Goal: Task Accomplishment & Management: Use online tool/utility

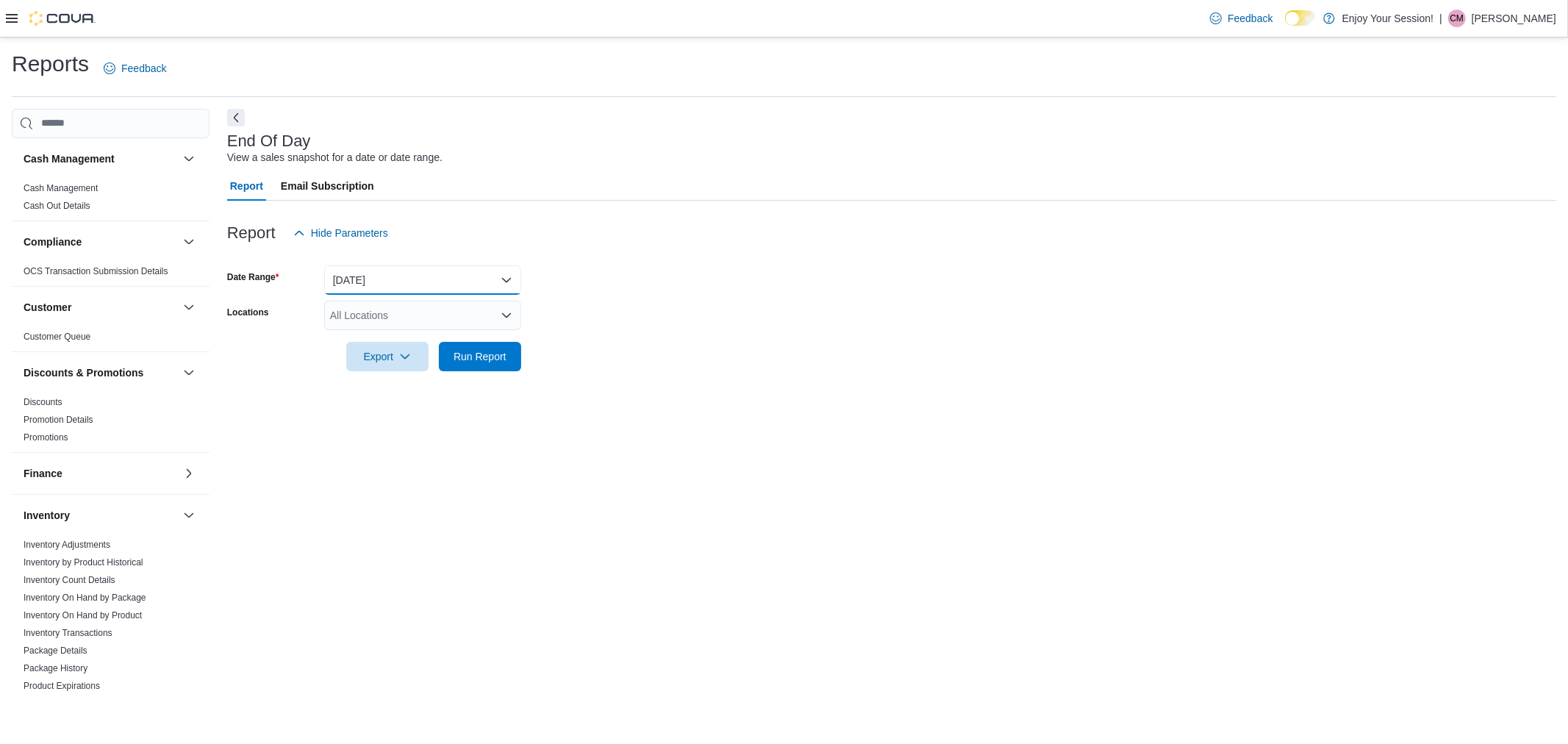
click at [459, 268] on button "[DATE]" at bounding box center [422, 280] width 197 height 29
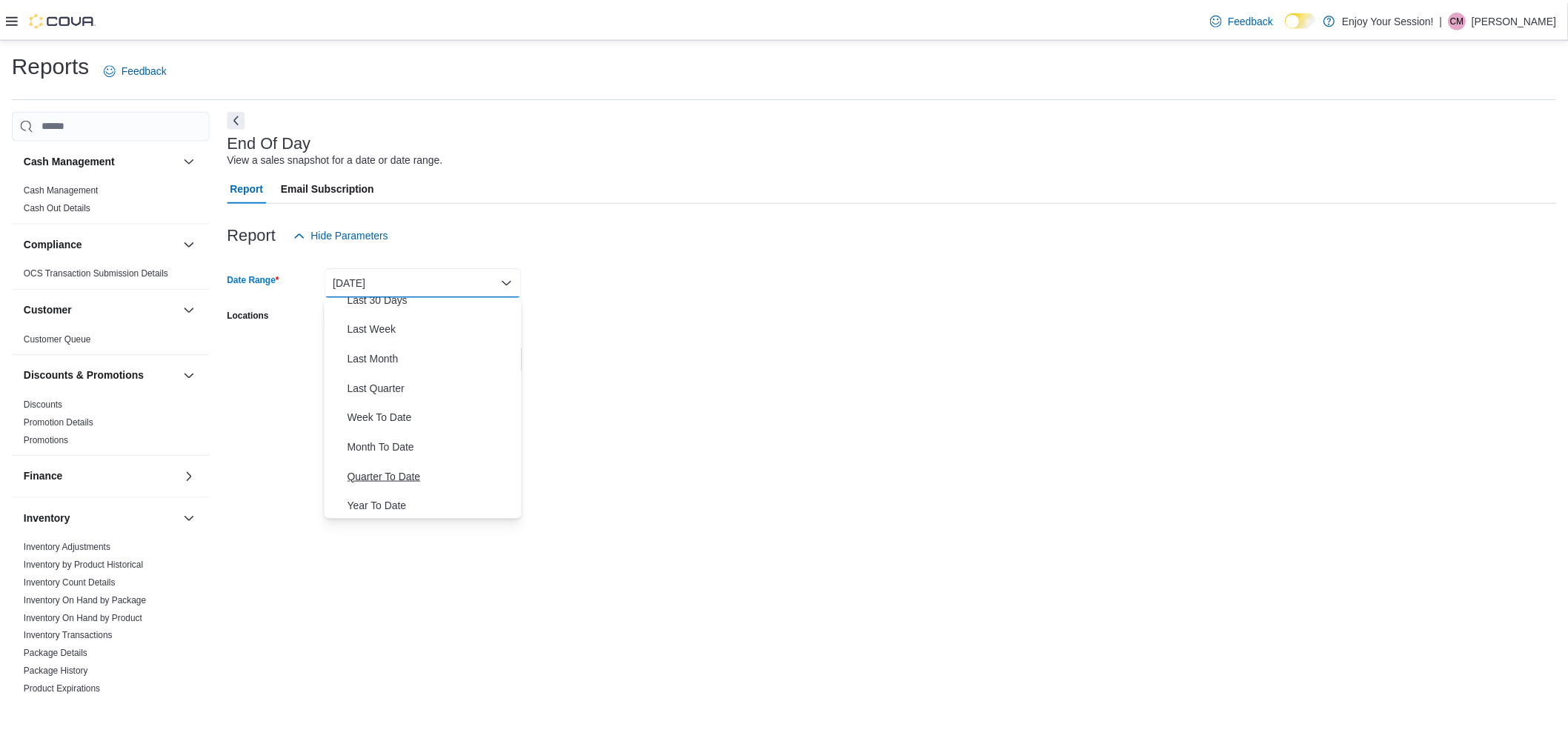
scroll to position [223, 0]
click at [383, 441] on span "Month To Date" at bounding box center [435, 445] width 169 height 18
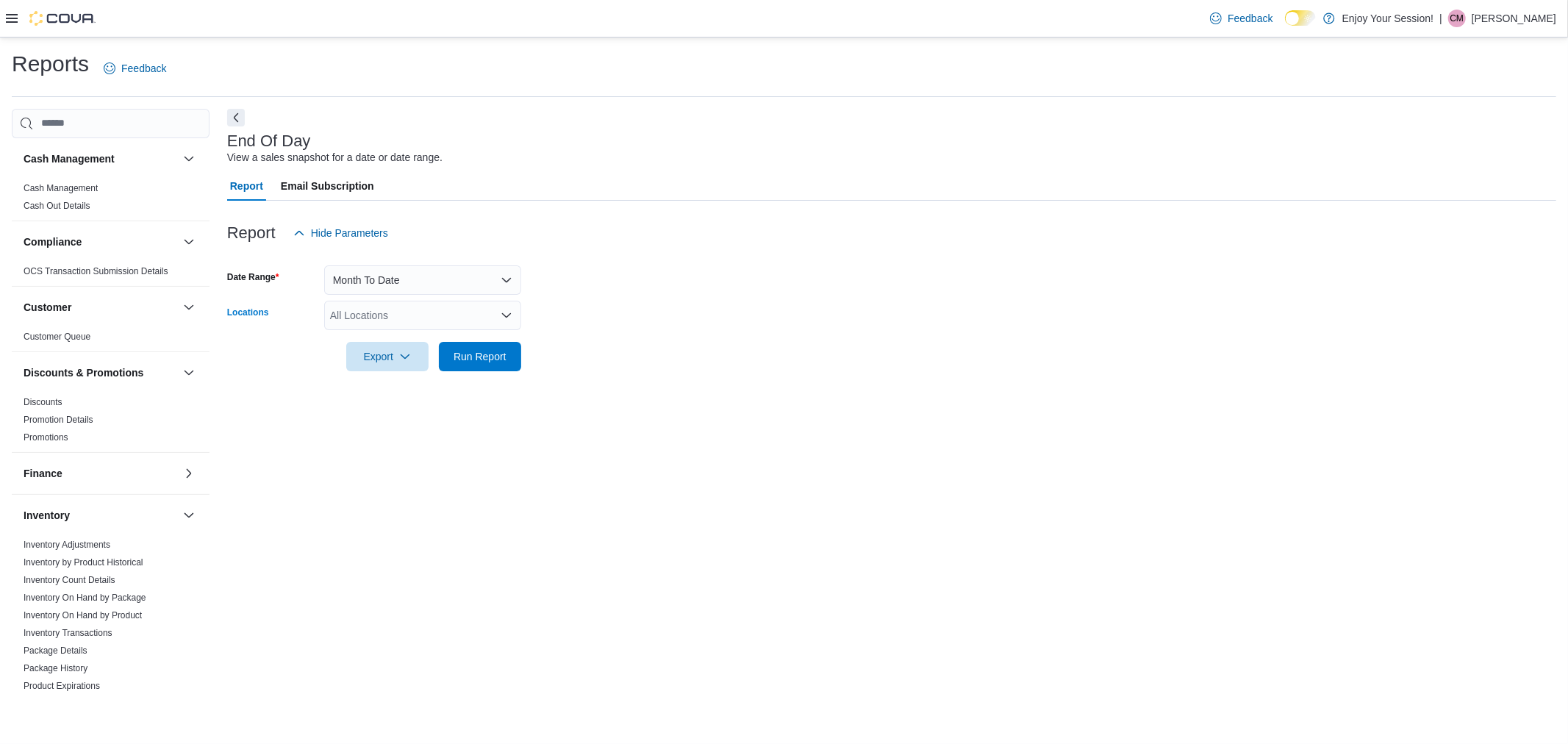
click at [422, 313] on div "All Locations" at bounding box center [422, 315] width 197 height 29
type input "***"
click at [409, 340] on div "Humberlea" at bounding box center [422, 339] width 179 height 15
drag, startPoint x: 743, startPoint y: 330, endPoint x: 701, endPoint y: 344, distance: 44.3
click at [745, 331] on div at bounding box center [892, 336] width 1330 height 12
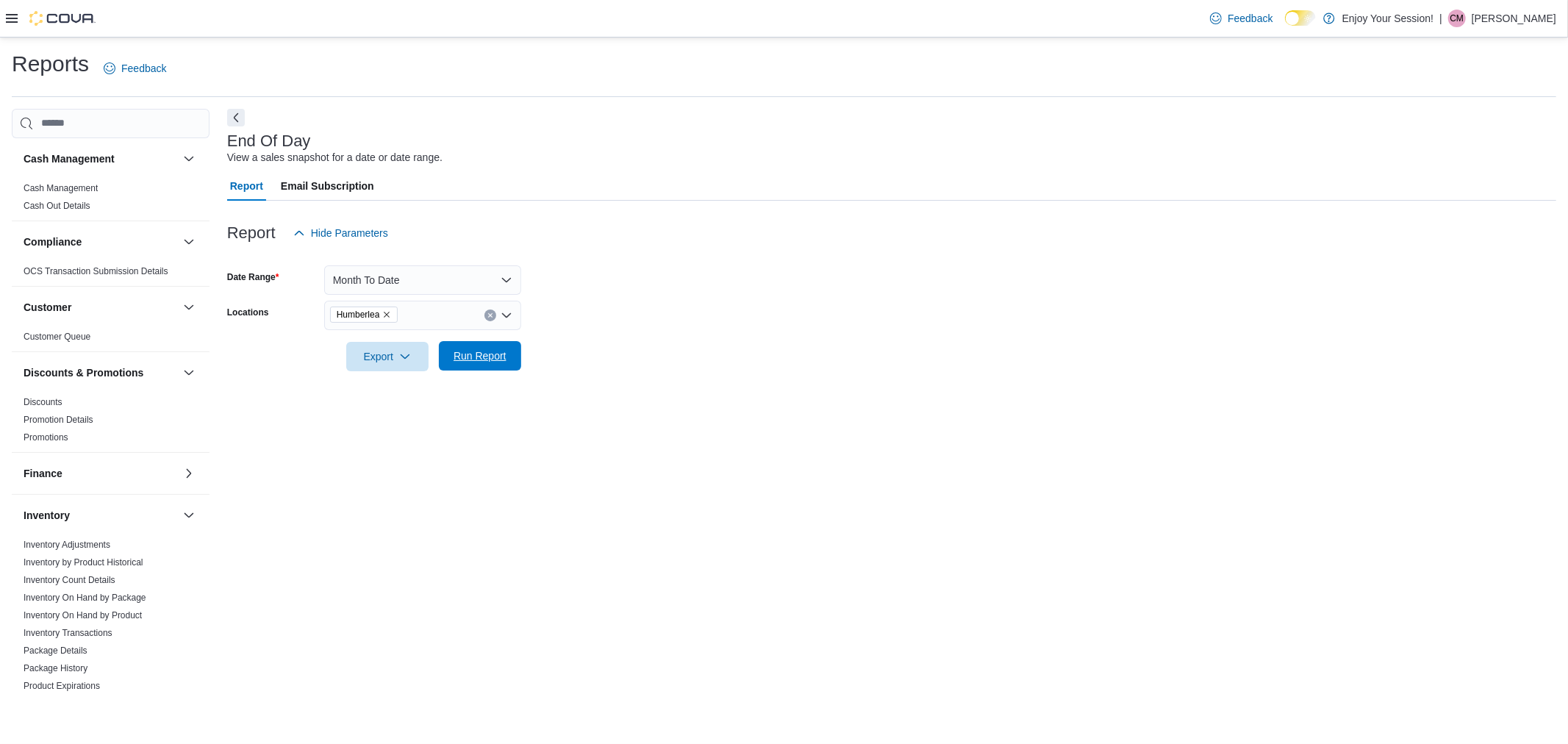
click at [486, 354] on span "Run Report" at bounding box center [480, 356] width 53 height 15
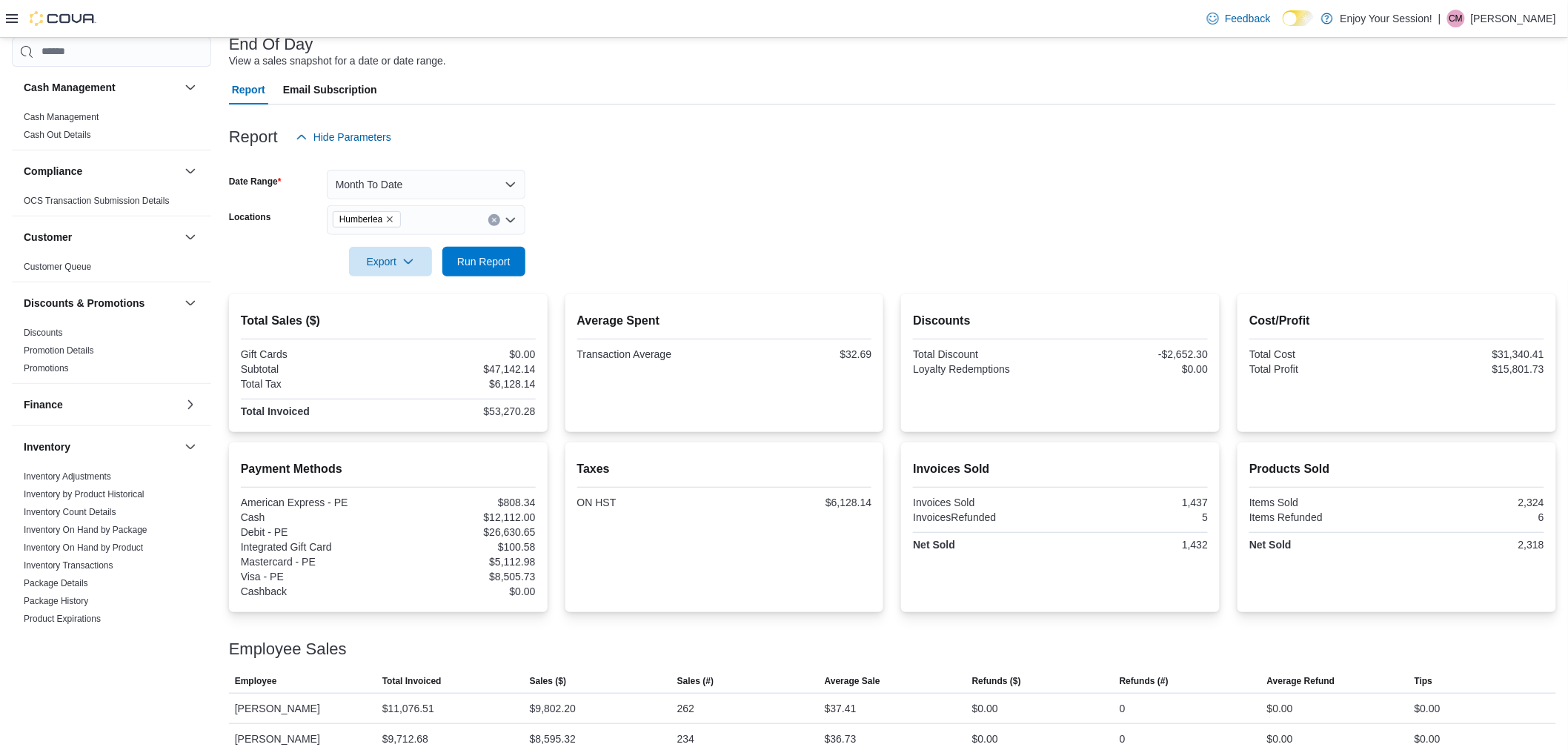
scroll to position [49, 0]
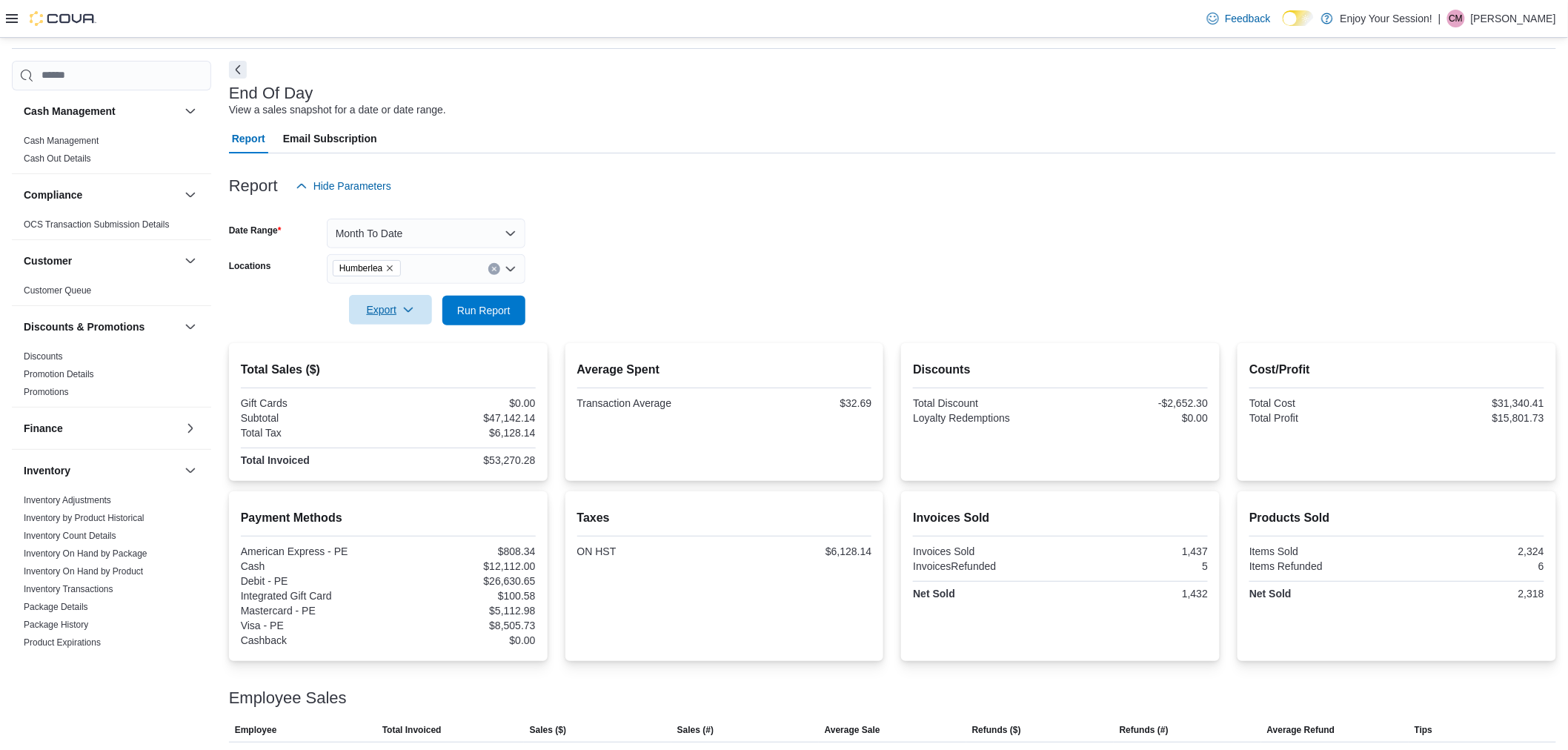
click at [407, 324] on div "Export" at bounding box center [394, 311] width 90 height 29
click at [384, 300] on span "Export" at bounding box center [390, 310] width 65 height 29
click at [407, 336] on span "Export to Excel" at bounding box center [393, 339] width 66 height 12
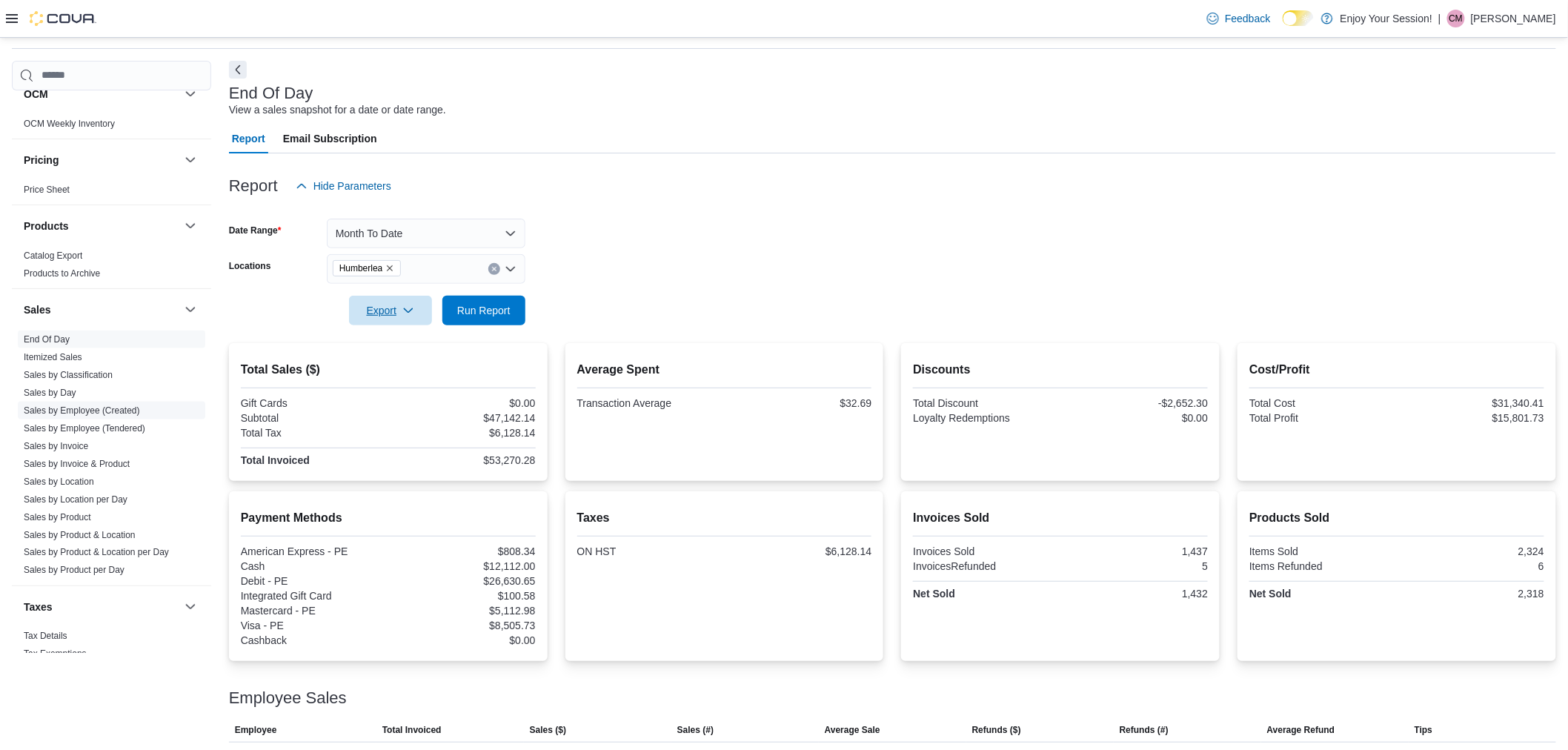
scroll to position [741, 0]
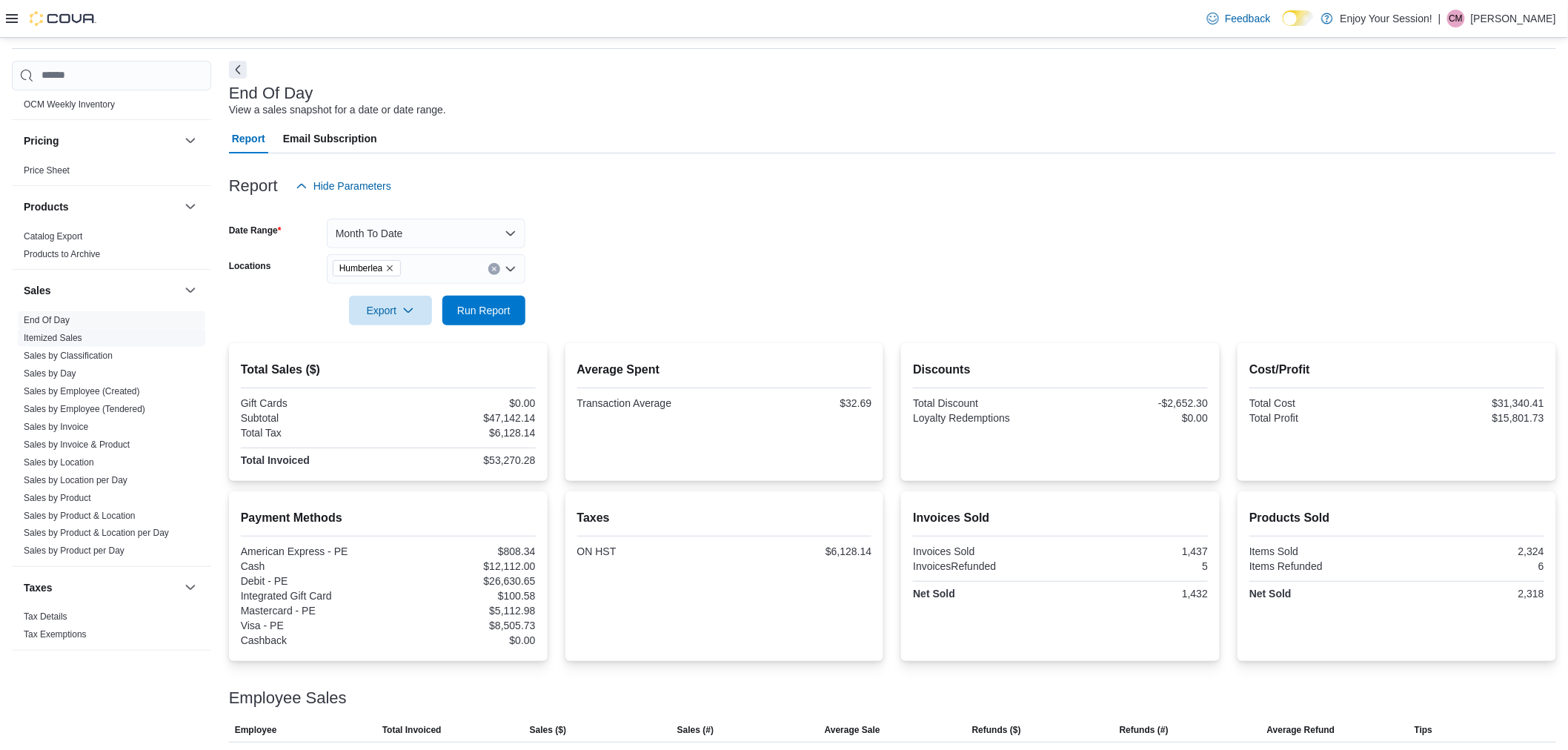
click at [122, 390] on link "Sales by Employee (Created)" at bounding box center [82, 391] width 117 height 10
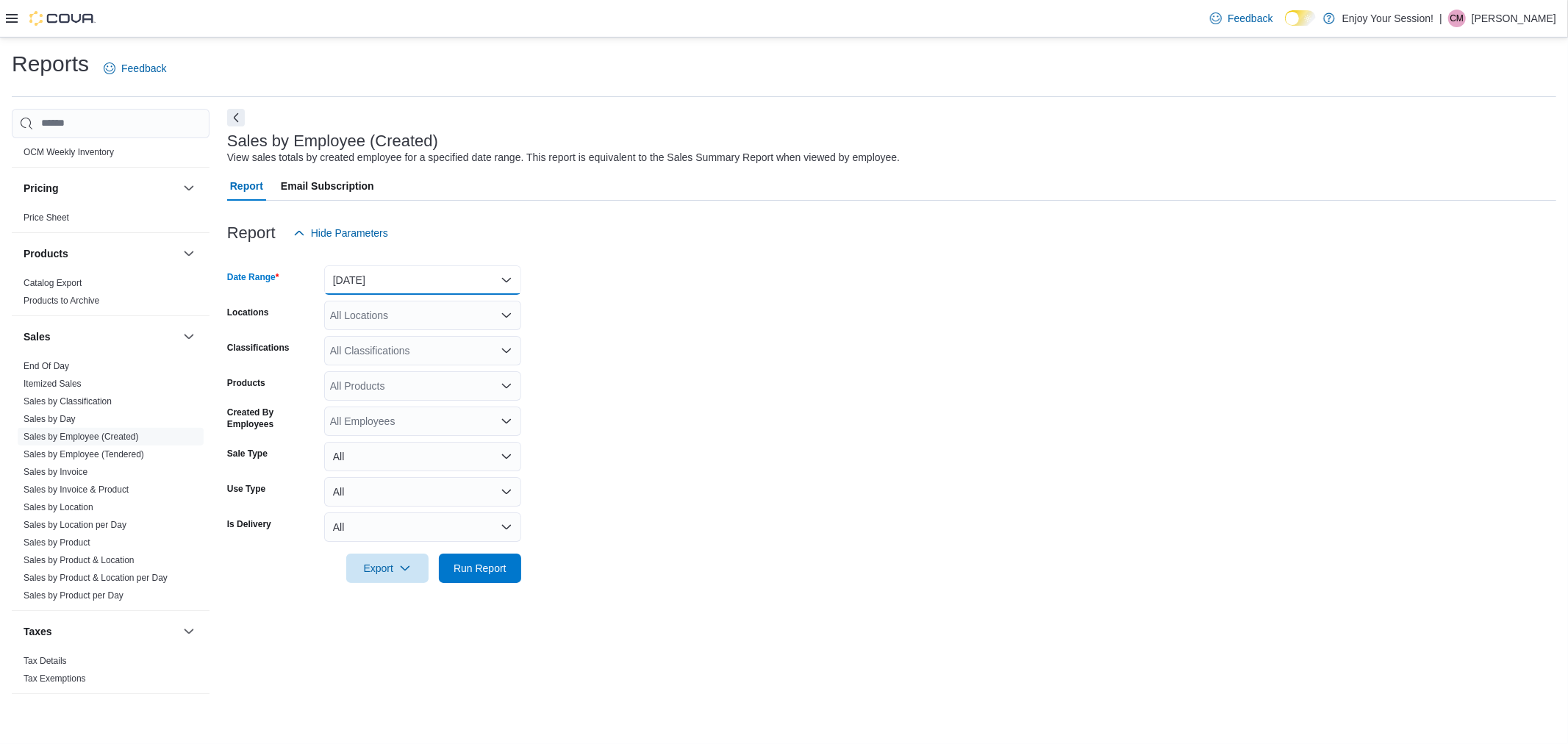
click at [396, 284] on button "[DATE]" at bounding box center [422, 280] width 197 height 29
click at [419, 439] on span "Month To Date" at bounding box center [432, 442] width 168 height 18
